Goal: Task Accomplishment & Management: Manage account settings

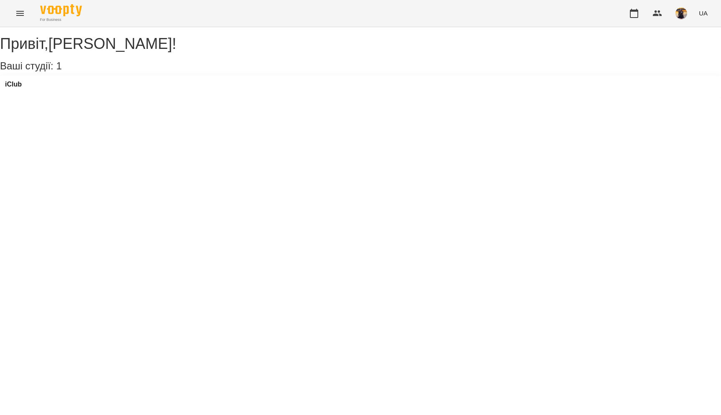
click at [19, 16] on icon "Menu" at bounding box center [20, 13] width 10 height 10
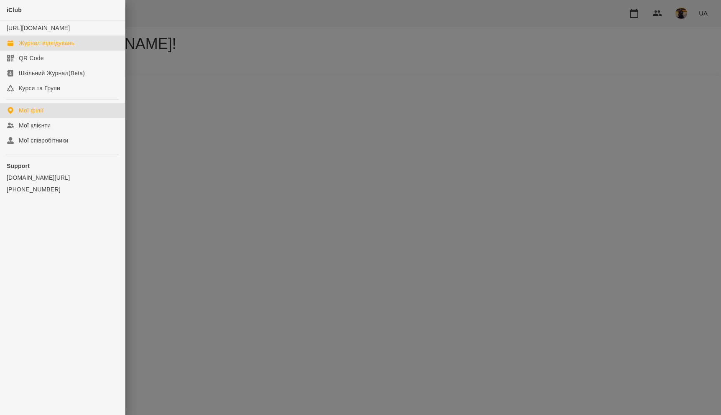
click at [37, 47] on div "Журнал відвідувань" at bounding box center [47, 43] width 56 height 8
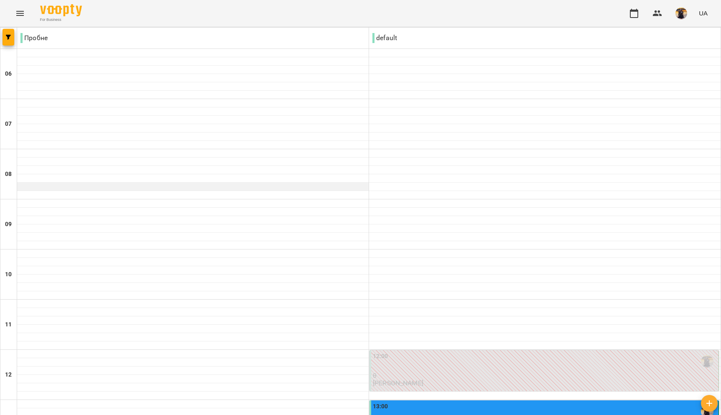
scroll to position [207, 0]
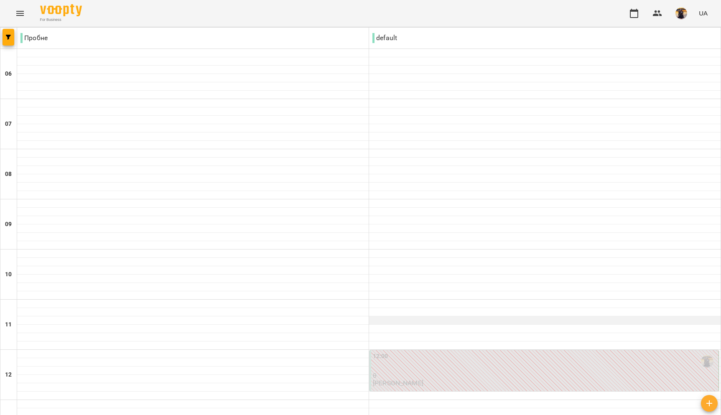
scroll to position [482, 0]
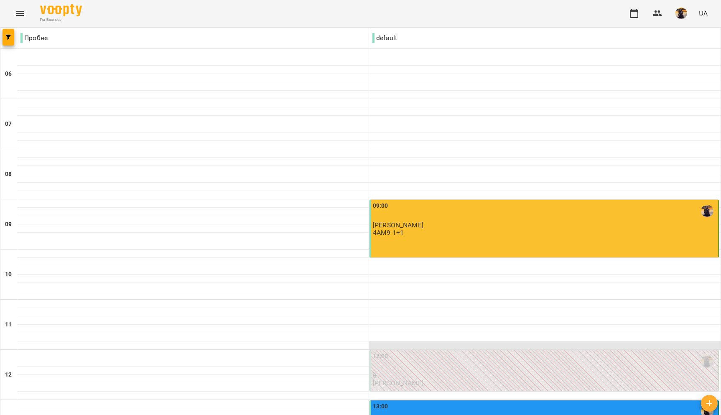
scroll to position [0, 0]
